Goal: Find specific page/section: Find specific page/section

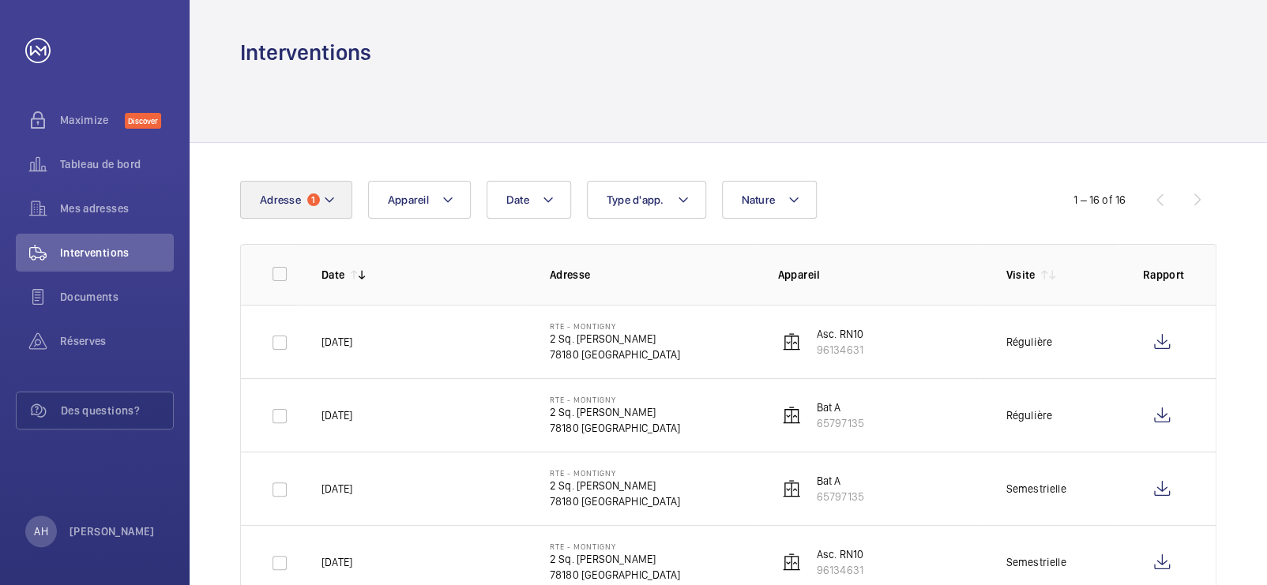
scroll to position [152, 0]
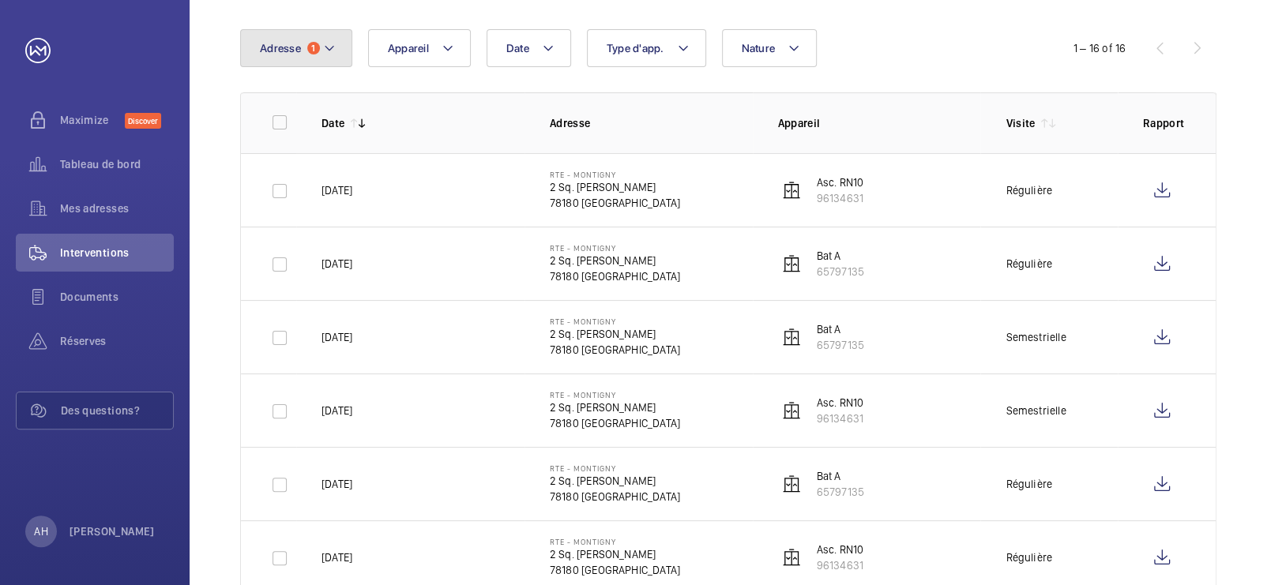
click at [326, 45] on mat-icon at bounding box center [329, 48] width 13 height 19
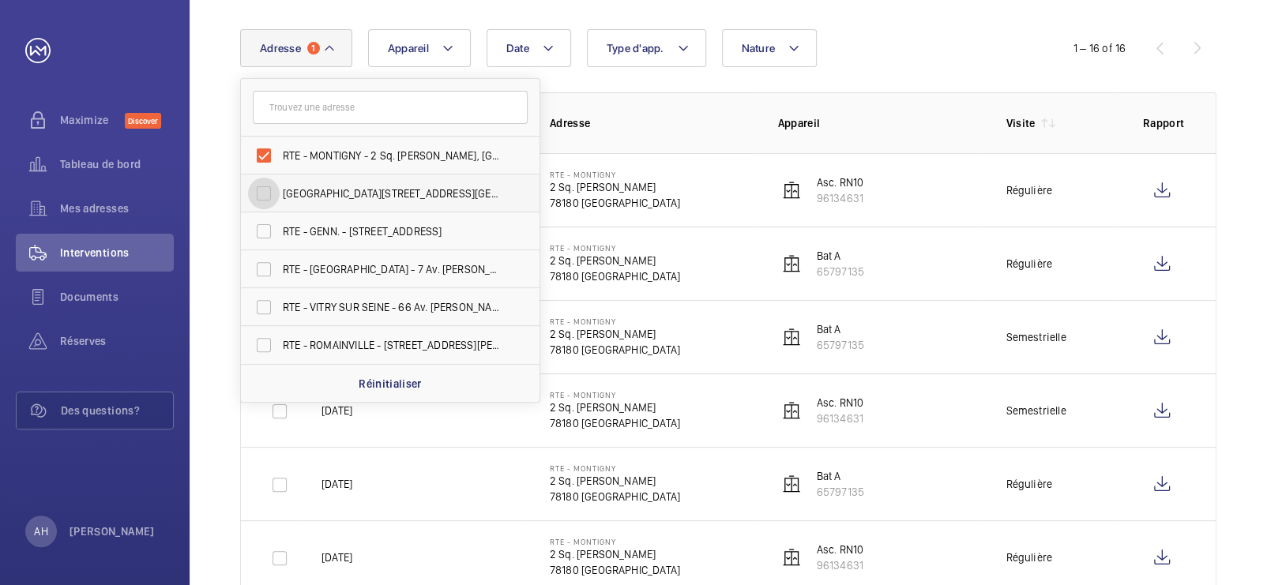
click at [270, 190] on input "[GEOGRAPHIC_DATA][STREET_ADDRESS][GEOGRAPHIC_DATA]" at bounding box center [264, 194] width 32 height 32
checkbox input "true"
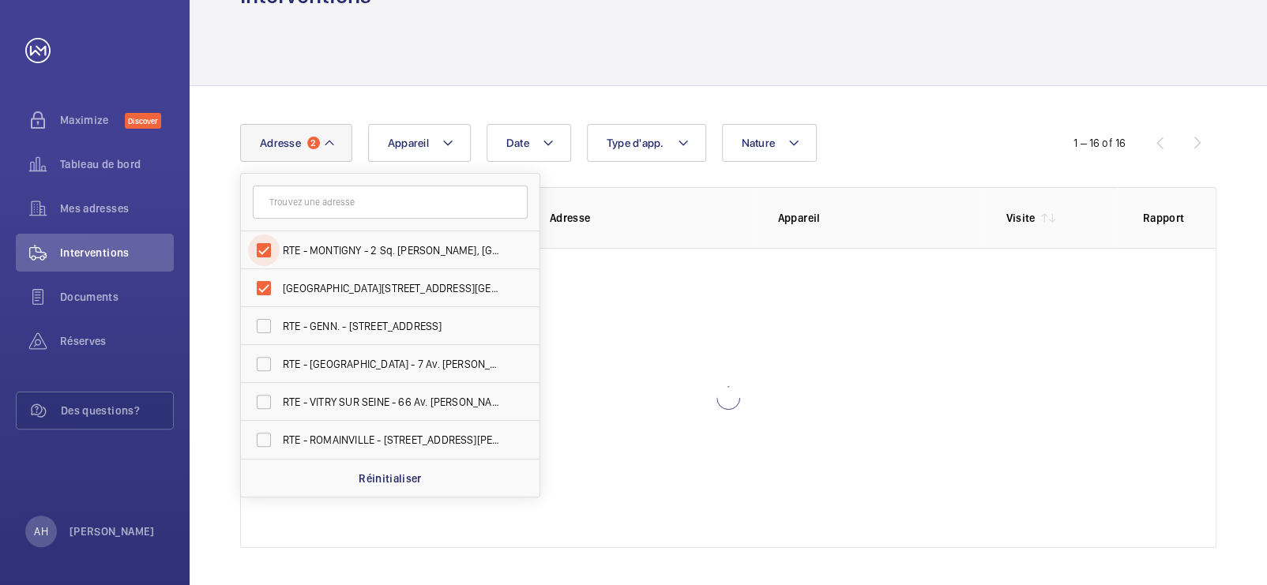
click at [263, 235] on input "RTE - MONTIGNY - 2 Sq. [PERSON_NAME], [GEOGRAPHIC_DATA] 78180" at bounding box center [264, 251] width 32 height 32
checkbox input "false"
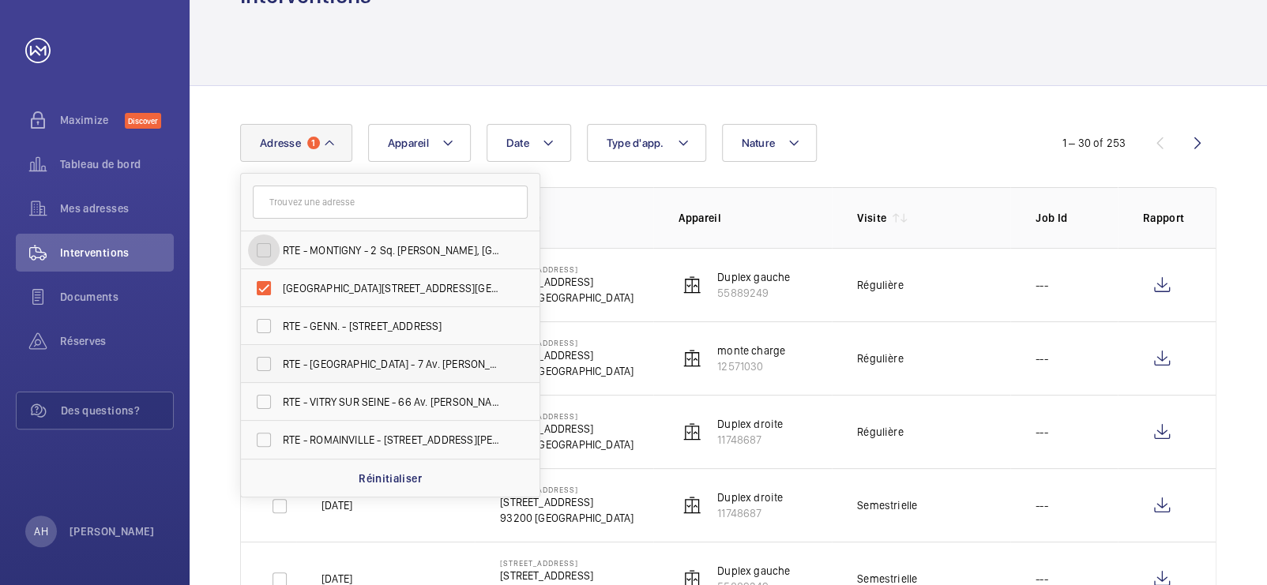
scroll to position [152, 0]
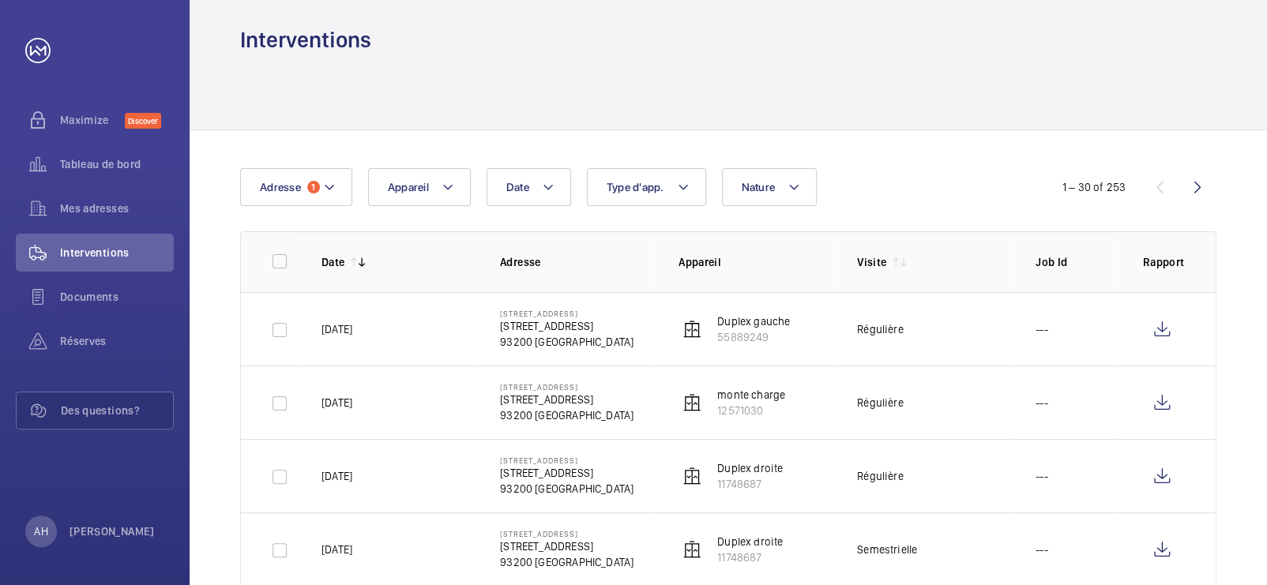
scroll to position [5, 0]
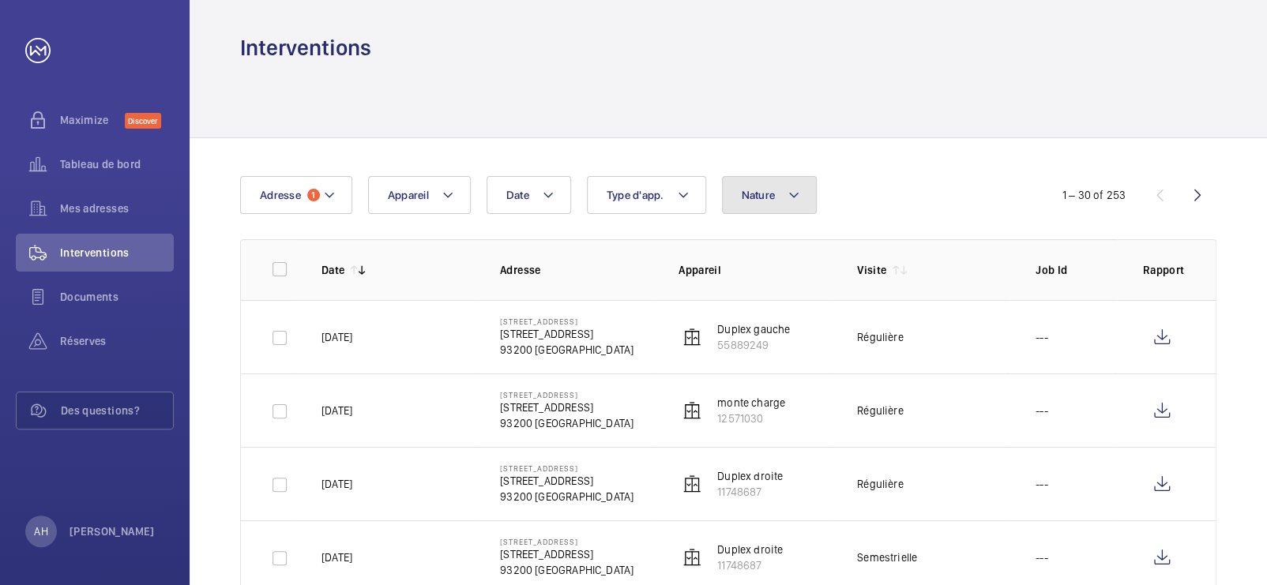
click at [792, 194] on mat-icon at bounding box center [794, 195] width 13 height 19
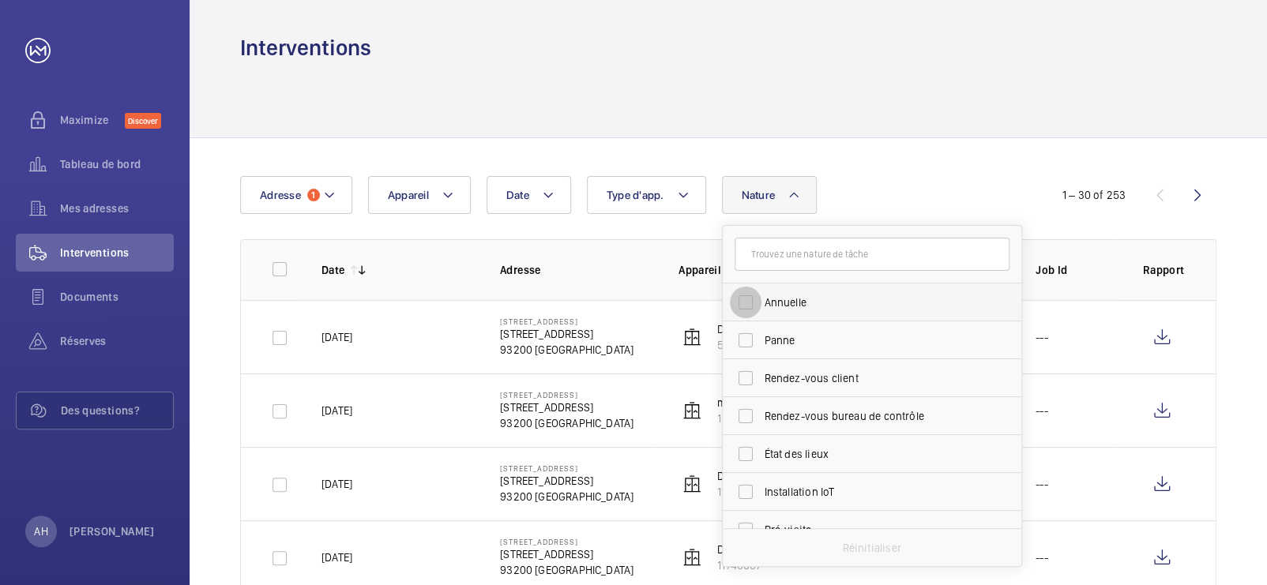
click at [748, 306] on input "Annuelle" at bounding box center [746, 303] width 32 height 32
checkbox input "true"
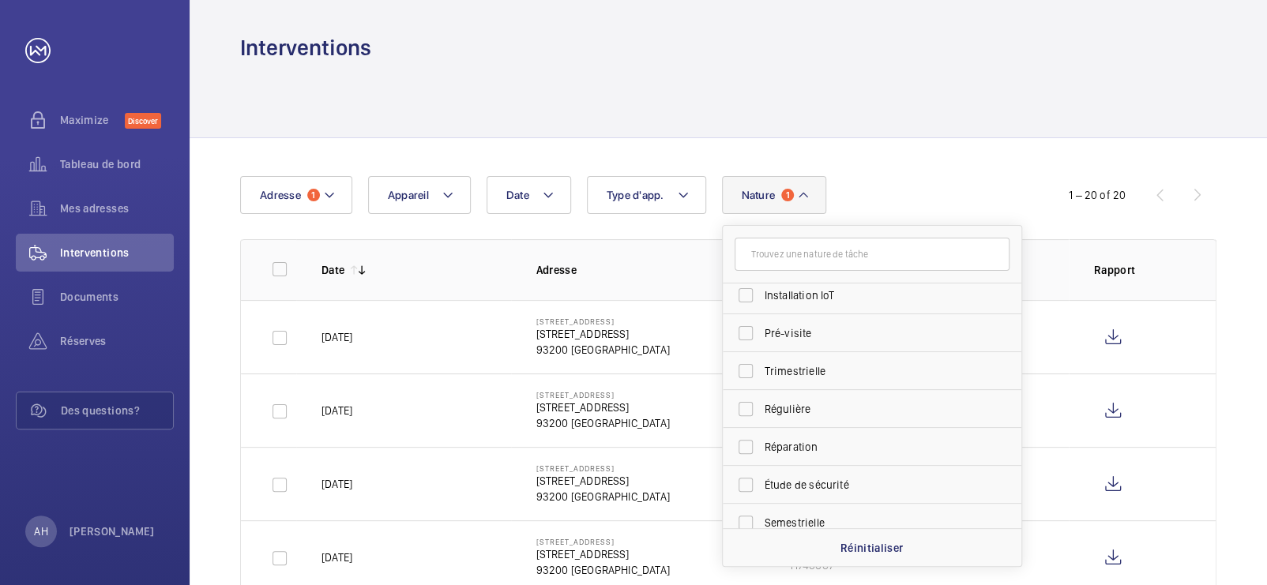
scroll to position [219, 0]
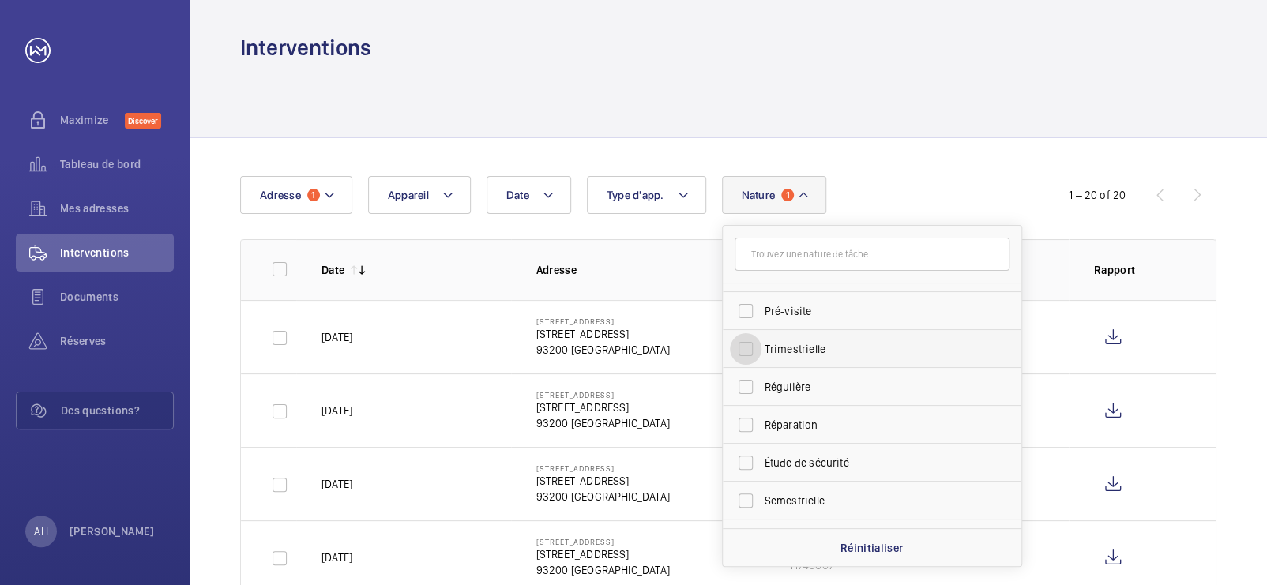
click at [743, 345] on input "Trimestrielle" at bounding box center [746, 349] width 32 height 32
checkbox input "true"
click at [738, 387] on input "Régulière" at bounding box center [746, 387] width 32 height 32
checkbox input "true"
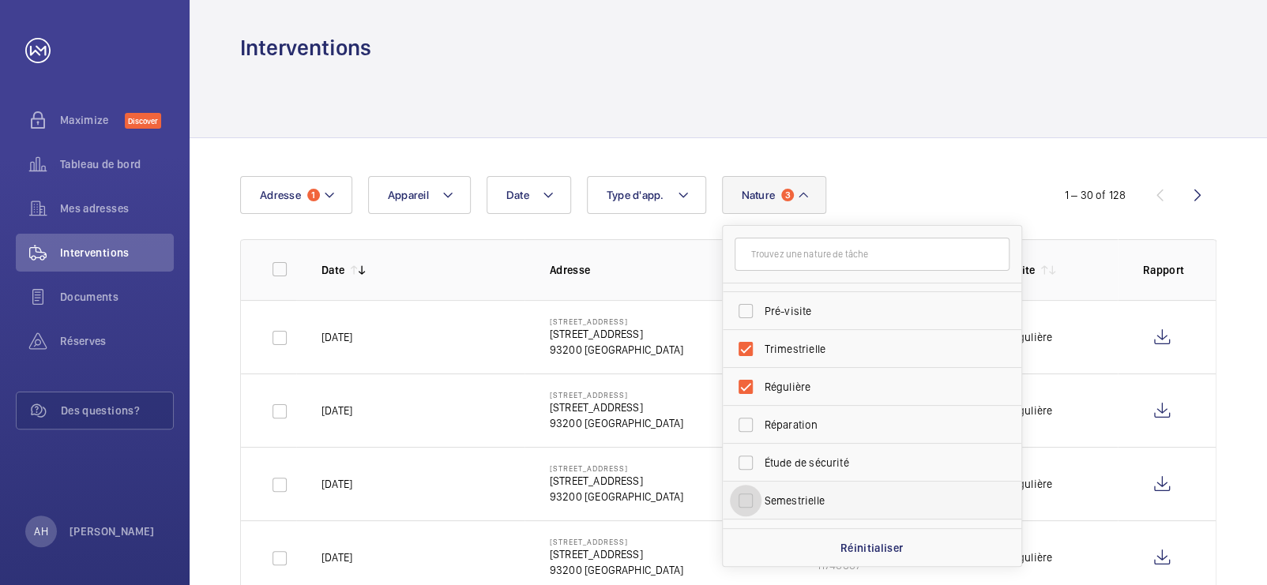
click at [746, 487] on input "Semestrielle" at bounding box center [746, 501] width 32 height 32
checkbox input "true"
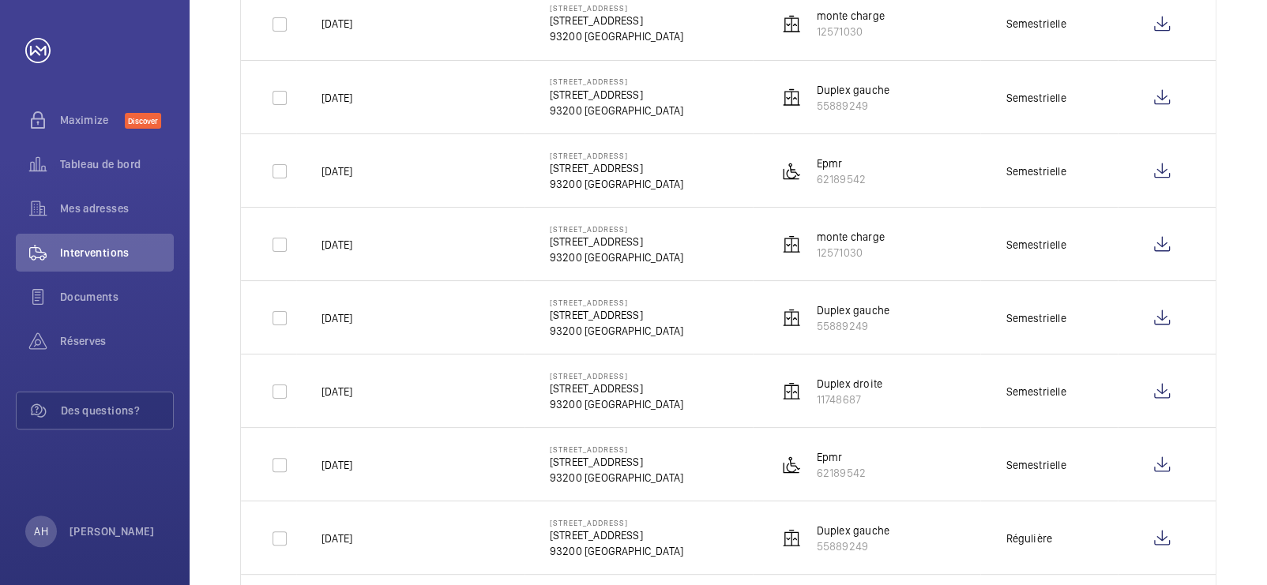
scroll to position [1580, 0]
